Goal: Task Accomplishment & Management: Use online tool/utility

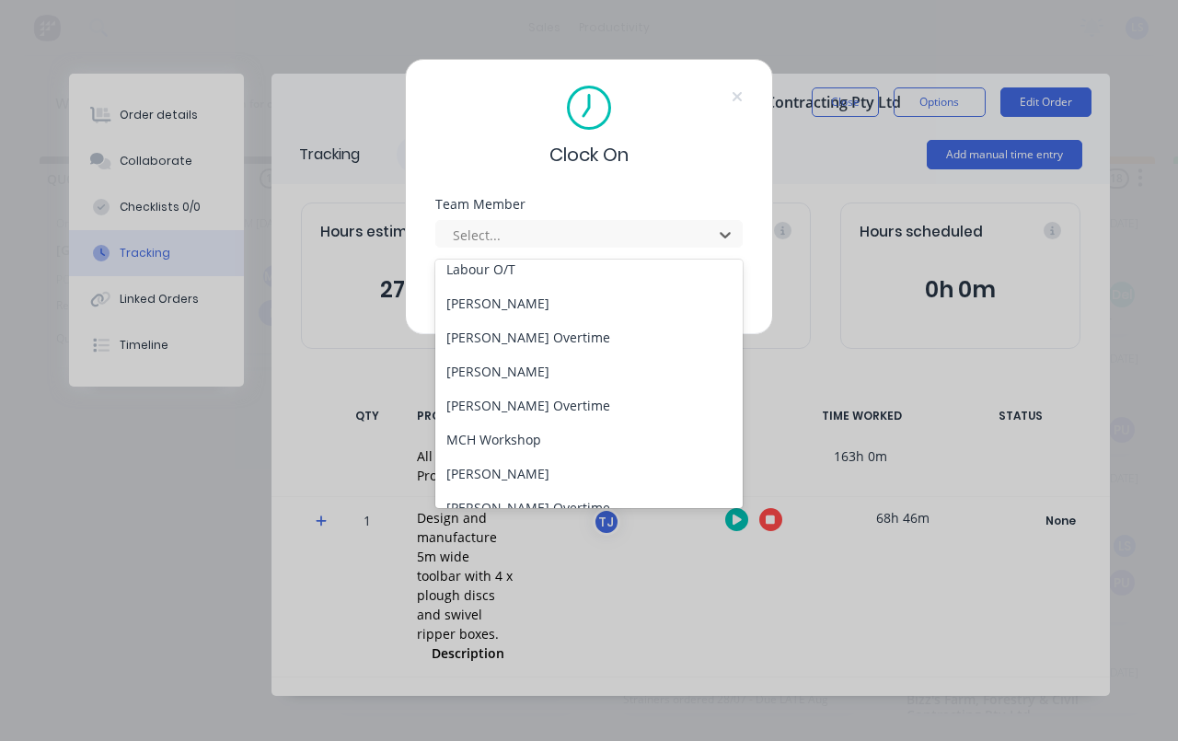
scroll to position [119, 0]
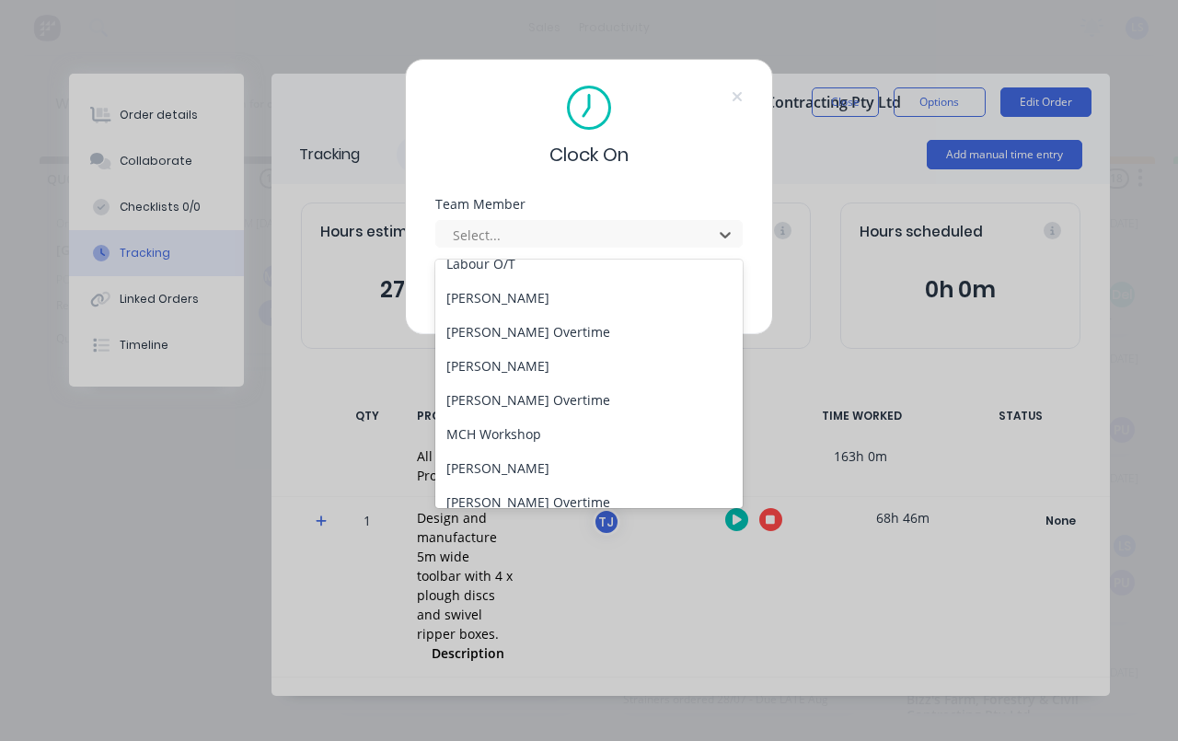
click at [576, 298] on div "[PERSON_NAME]" at bounding box center [588, 298] width 307 height 34
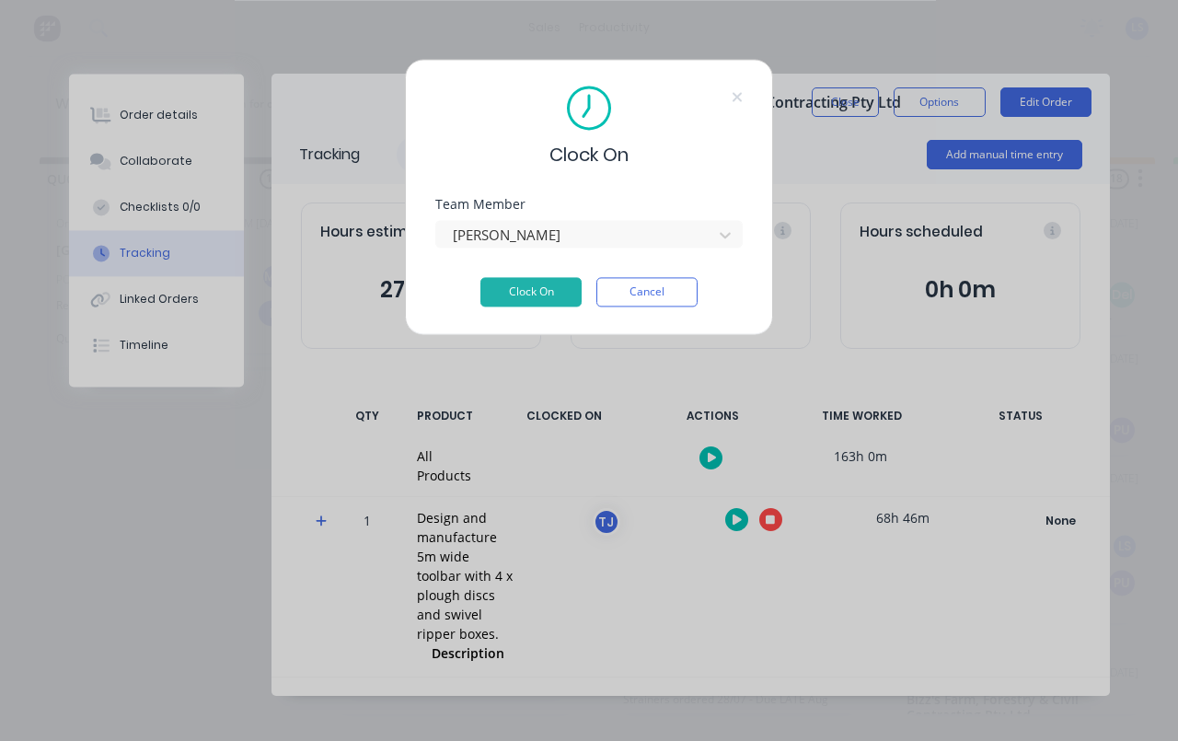
click at [561, 290] on button "Clock On" at bounding box center [530, 291] width 101 height 29
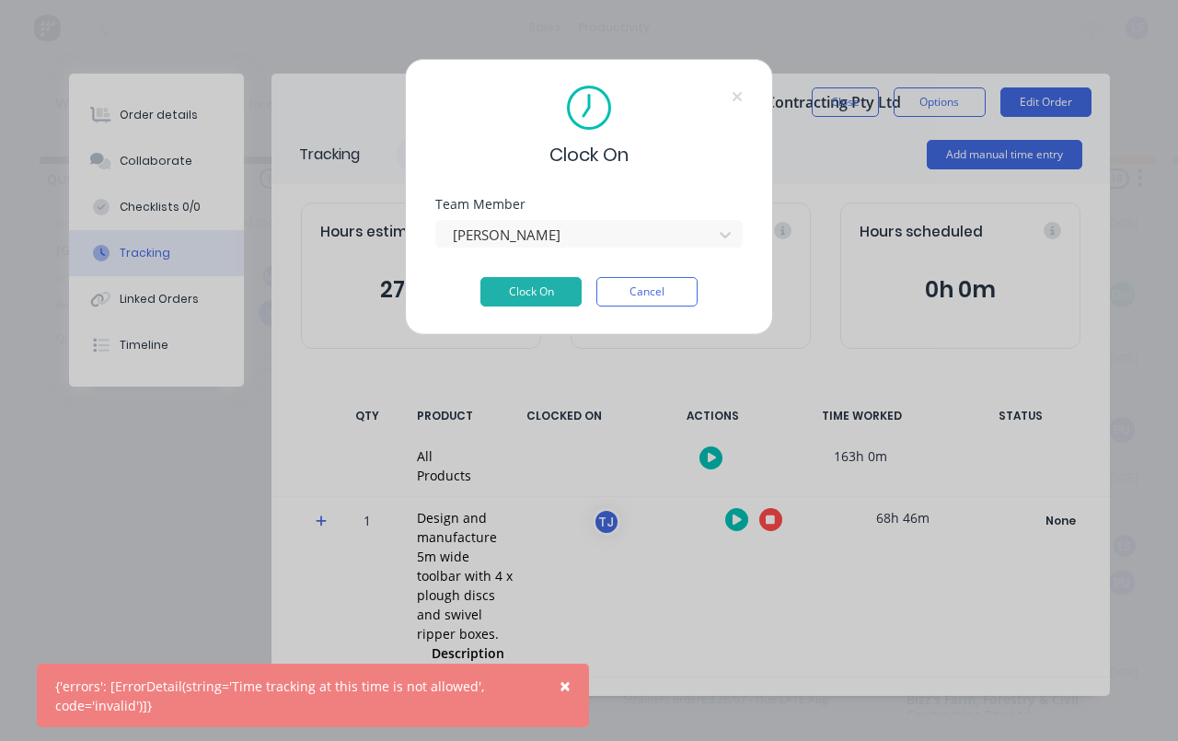
click at [1161, 553] on div "Clock On Team Member [PERSON_NAME] Clock On Cancel" at bounding box center [589, 370] width 1178 height 741
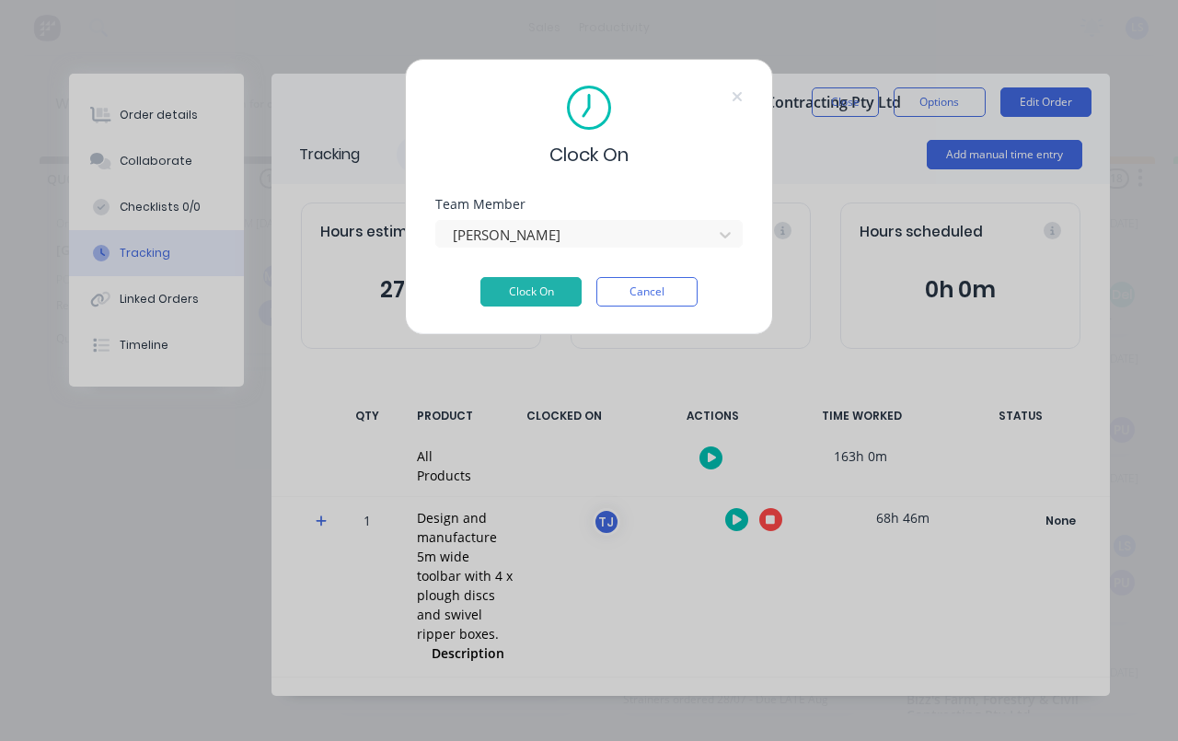
click at [656, 288] on button "Cancel" at bounding box center [646, 291] width 101 height 29
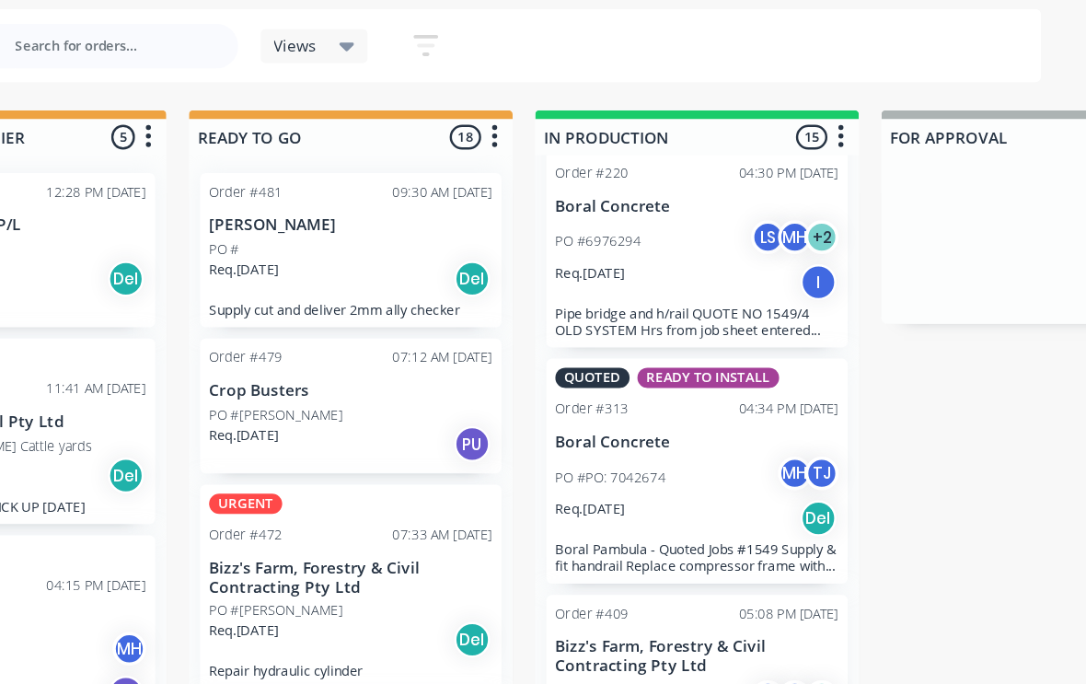
scroll to position [3, 538]
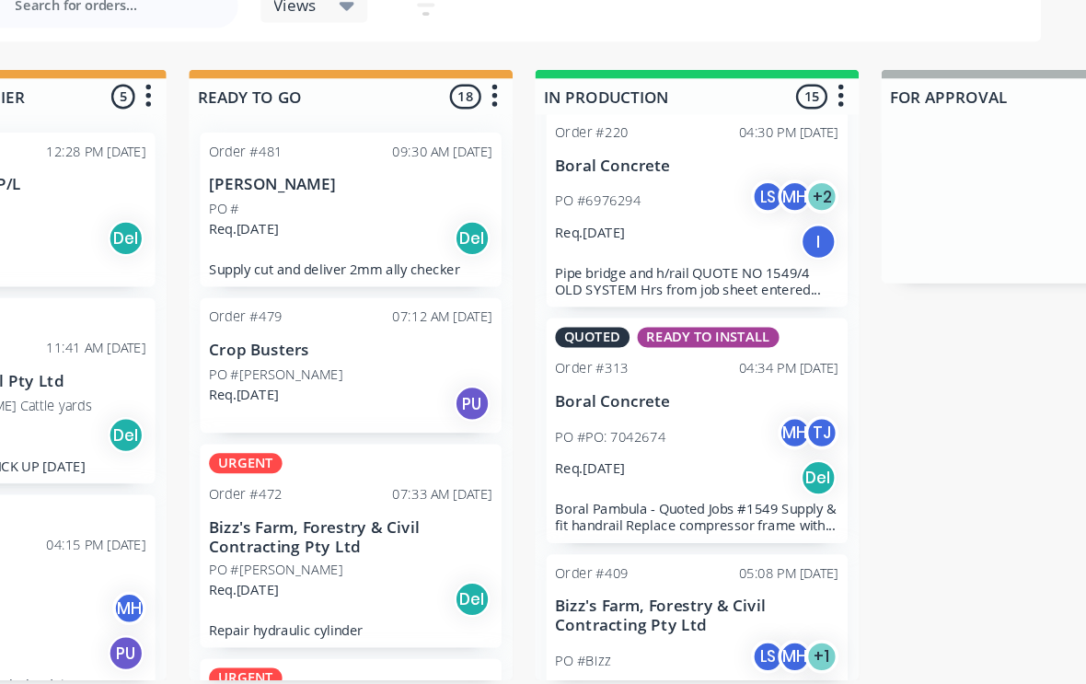
click at [652, 588] on p "Bizz's Farm, Forestry & Civil Contracting Pty Ltd" at bounding box center [768, 603] width 232 height 31
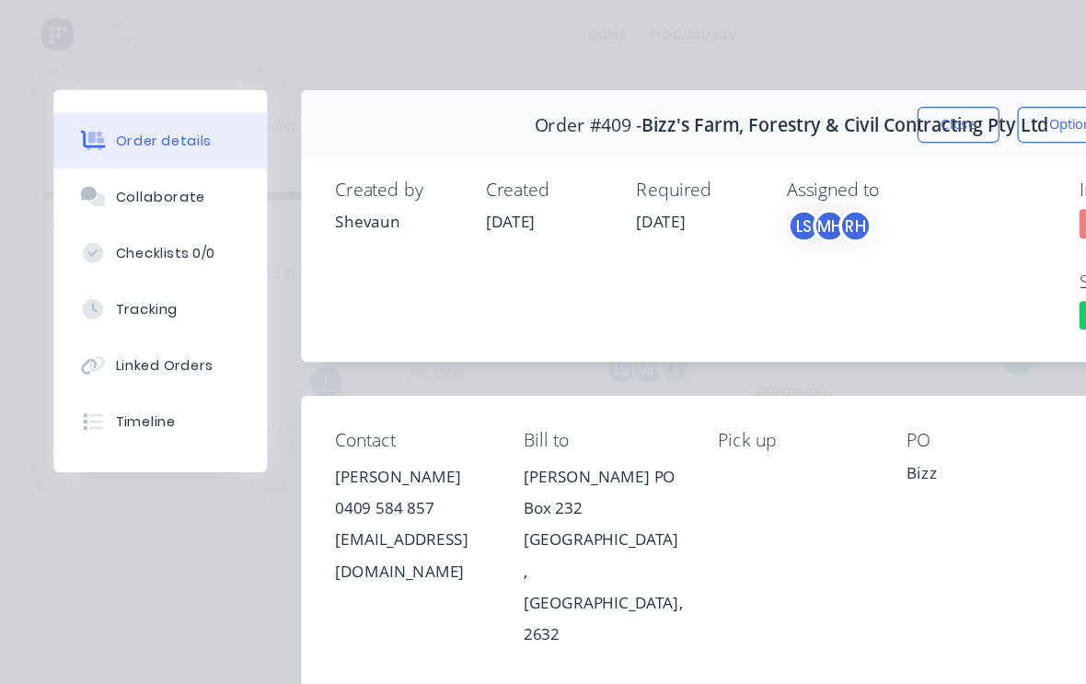
scroll to position [0, 0]
click at [180, 254] on button "Tracking" at bounding box center [131, 253] width 175 height 46
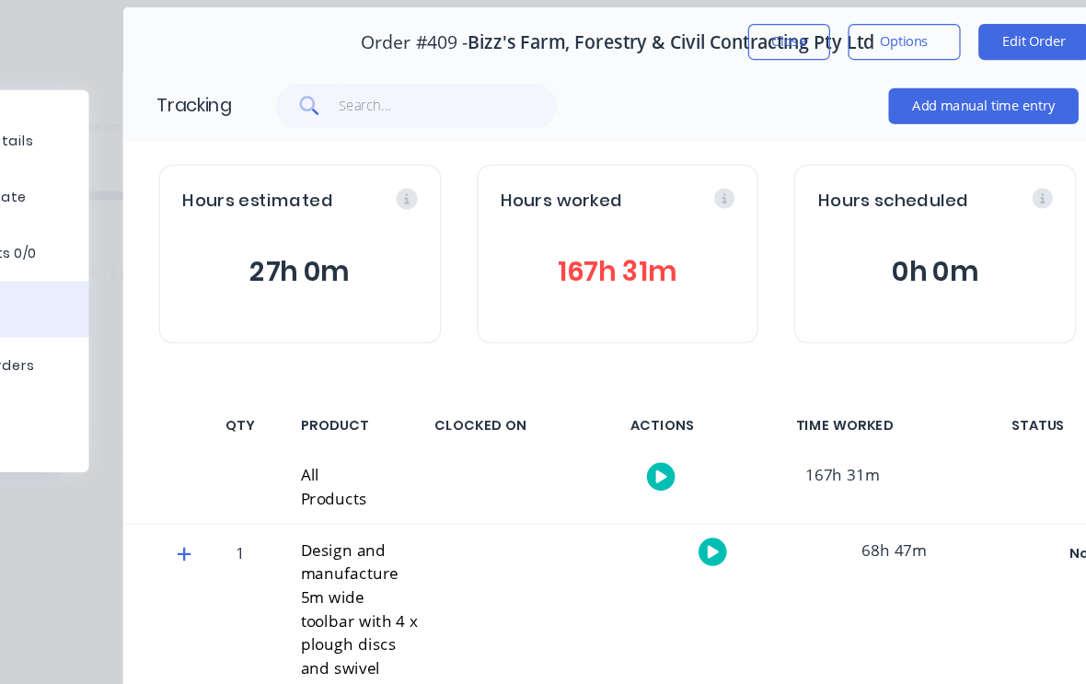
scroll to position [67, 0]
click at [711, 456] on button "button" at bounding box center [722, 452] width 23 height 23
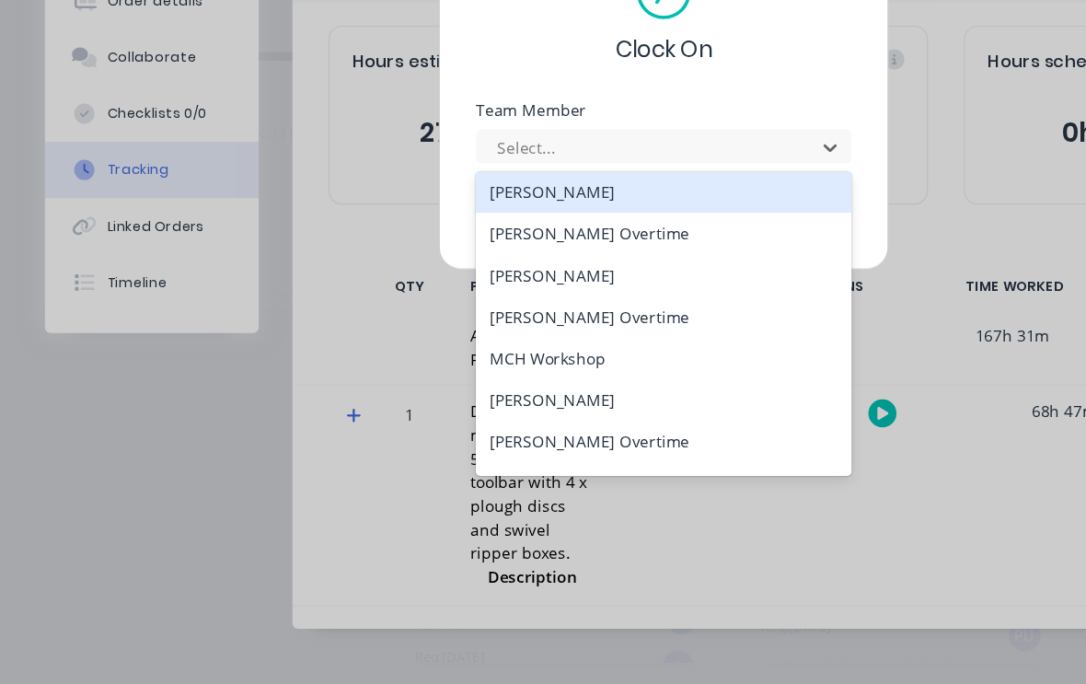
scroll to position [128, 0]
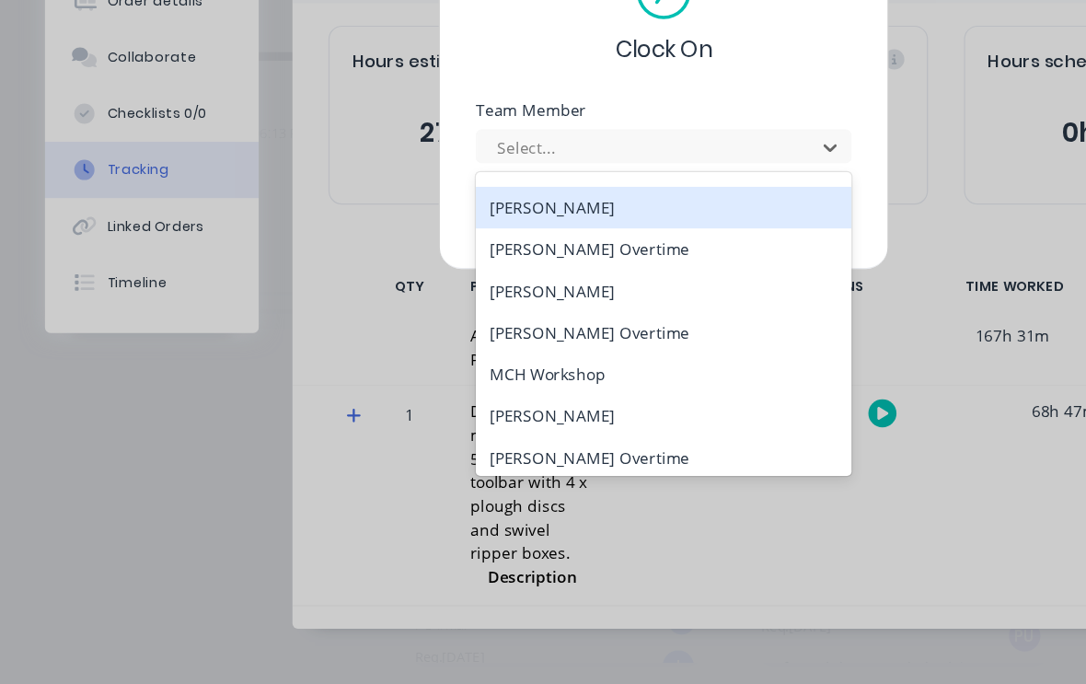
click at [567, 267] on div "[PERSON_NAME]" at bounding box center [542, 284] width 307 height 34
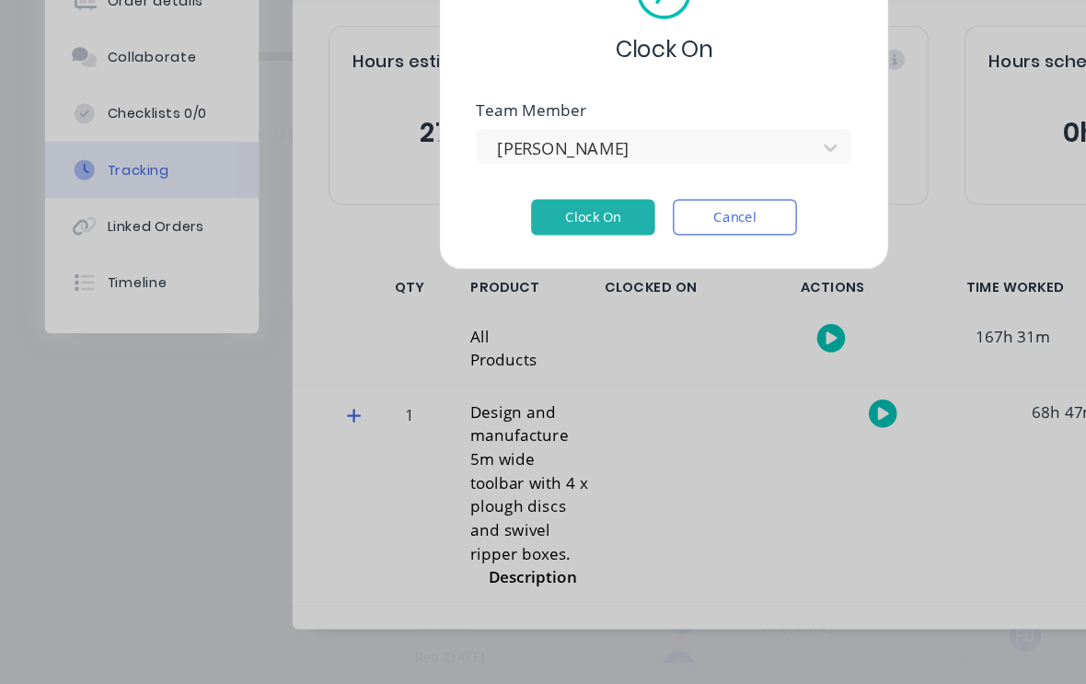
click at [503, 277] on button "Clock On" at bounding box center [484, 291] width 101 height 29
click at [480, 277] on button "Clock On" at bounding box center [484, 291] width 101 height 29
